Goal: Transaction & Acquisition: Purchase product/service

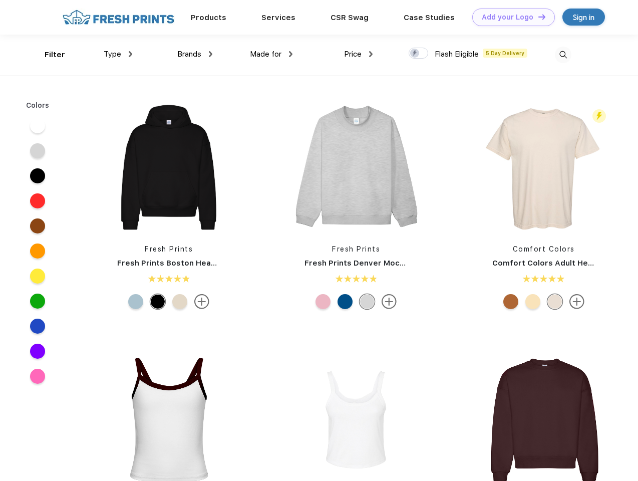
scroll to position [1, 0]
click at [510, 17] on link "Add your Logo Design Tool" at bounding box center [514, 18] width 83 height 18
click at [0, 0] on div "Design Tool" at bounding box center [0, 0] width 0 height 0
click at [538, 17] on link "Add your Logo Design Tool" at bounding box center [514, 18] width 83 height 18
click at [48, 55] on div "Filter" at bounding box center [55, 55] width 21 height 12
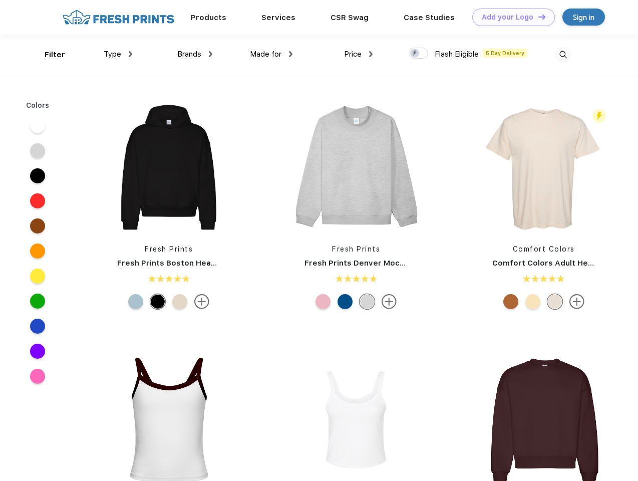
click at [118, 54] on span "Type" at bounding box center [113, 54] width 18 height 9
click at [195, 54] on span "Brands" at bounding box center [189, 54] width 24 height 9
click at [272, 54] on span "Made for" at bounding box center [266, 54] width 32 height 9
click at [359, 54] on span "Price" at bounding box center [353, 54] width 18 height 9
click at [419, 54] on div at bounding box center [419, 53] width 20 height 11
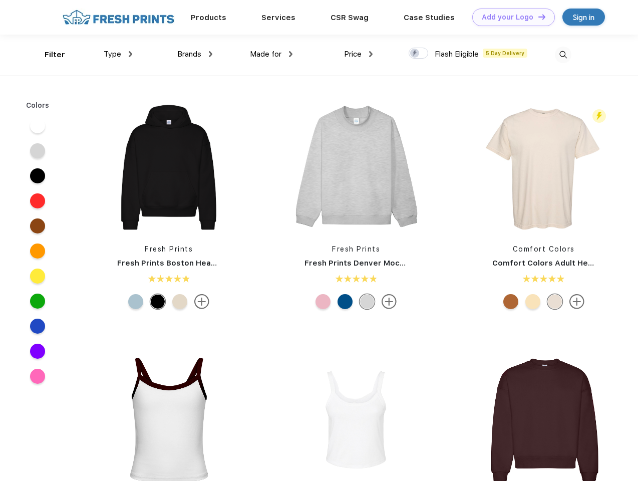
click at [415, 54] on input "checkbox" at bounding box center [412, 50] width 7 height 7
click at [563, 55] on img at bounding box center [563, 55] width 17 height 17
